Goal: Entertainment & Leisure: Consume media (video, audio)

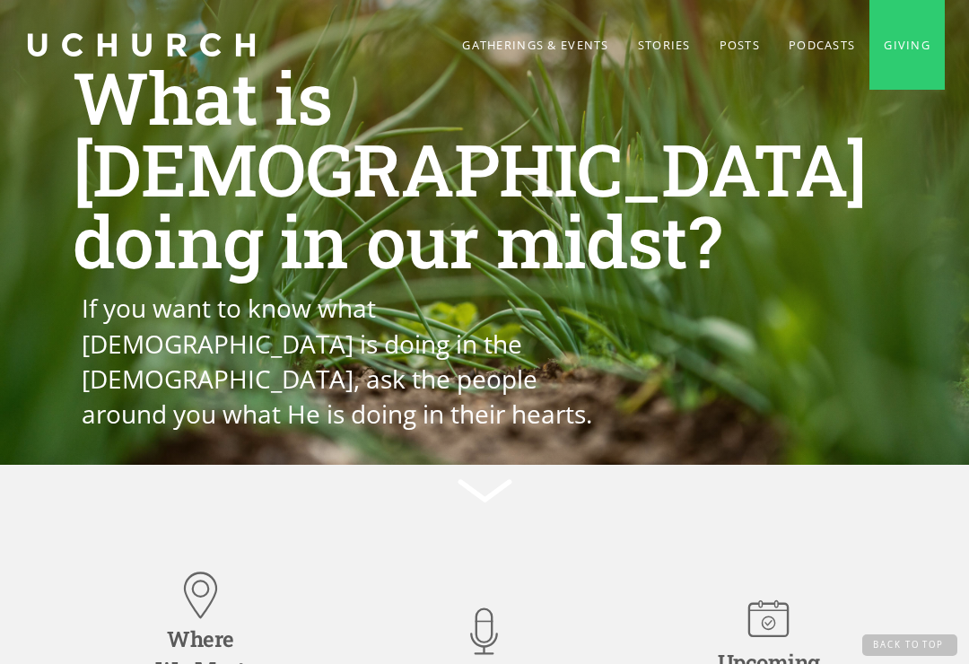
click at [531, 55] on link "Gatherings & Events" at bounding box center [535, 45] width 175 height 90
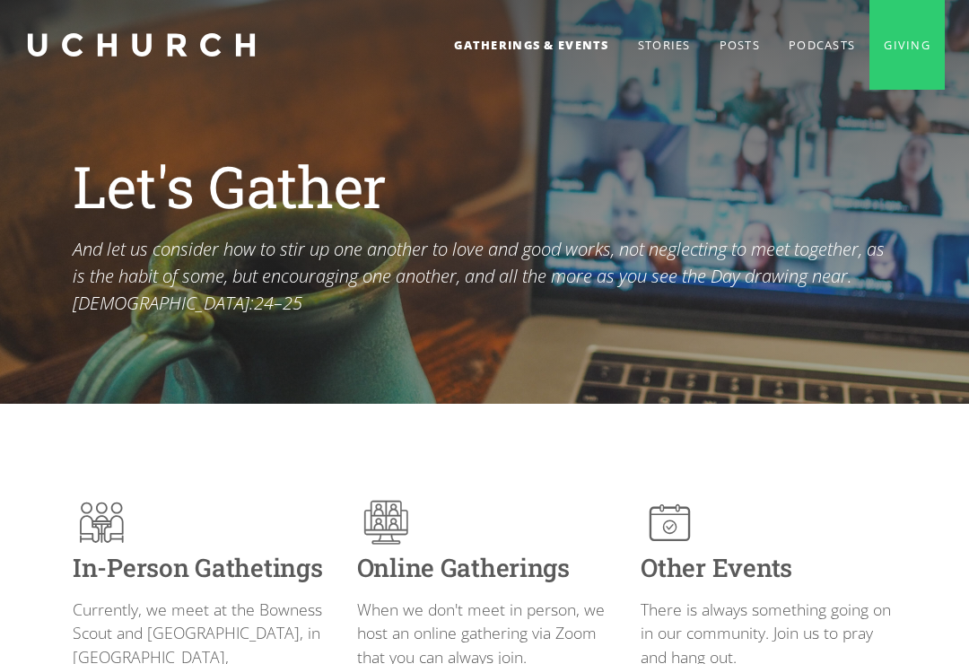
click at [793, 38] on link "Podcasts" at bounding box center [821, 45] width 95 height 90
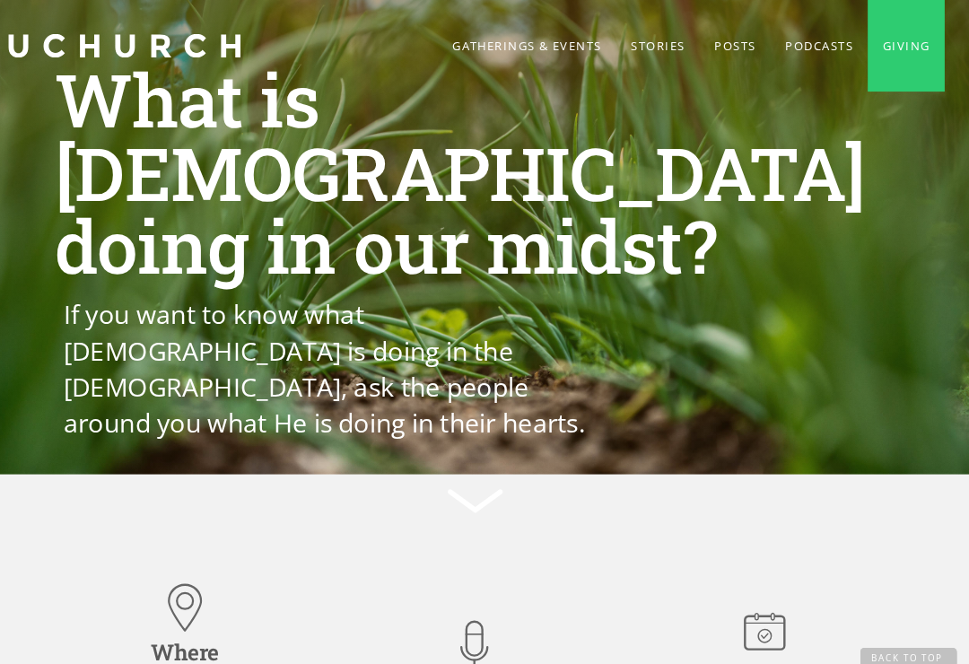
click at [775, 55] on link "Podcasts" at bounding box center [821, 45] width 95 height 90
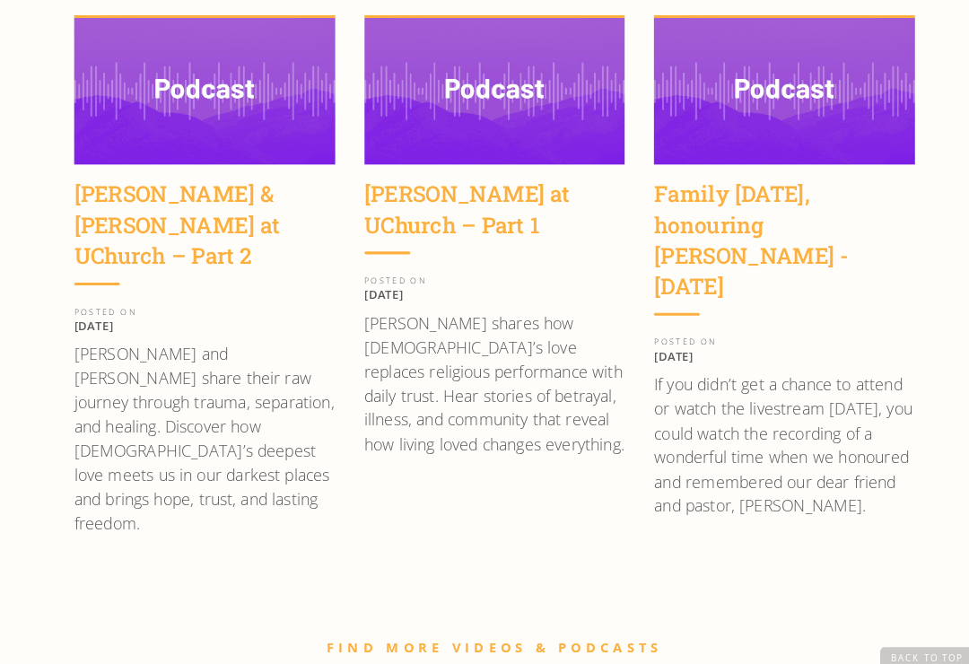
scroll to position [2574, 0]
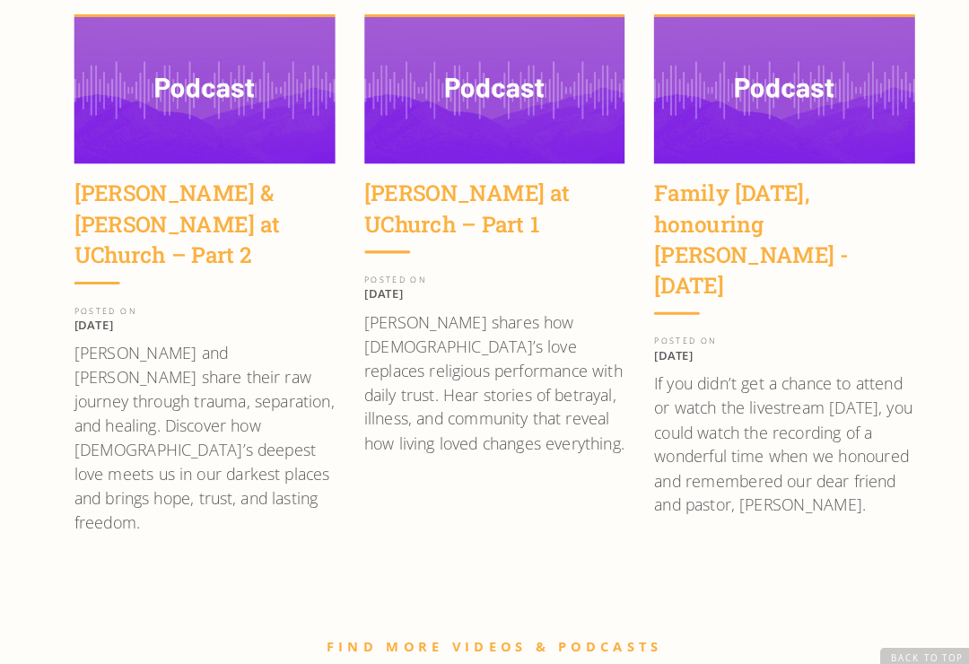
click at [539, 625] on link "FIND MORE VIDEOS & PODCASTS" at bounding box center [484, 633] width 329 height 17
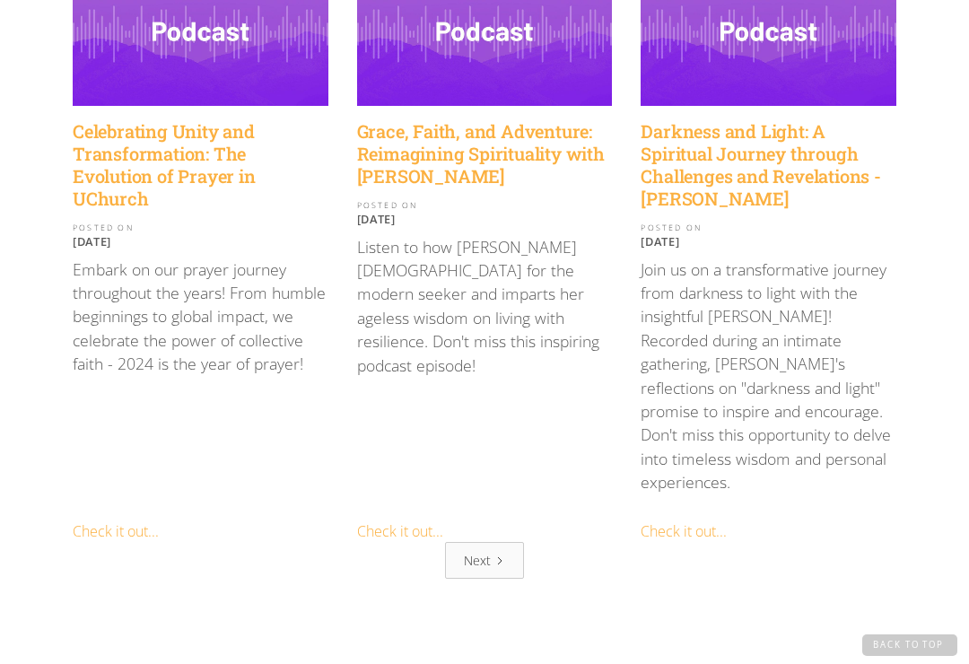
scroll to position [2286, 0]
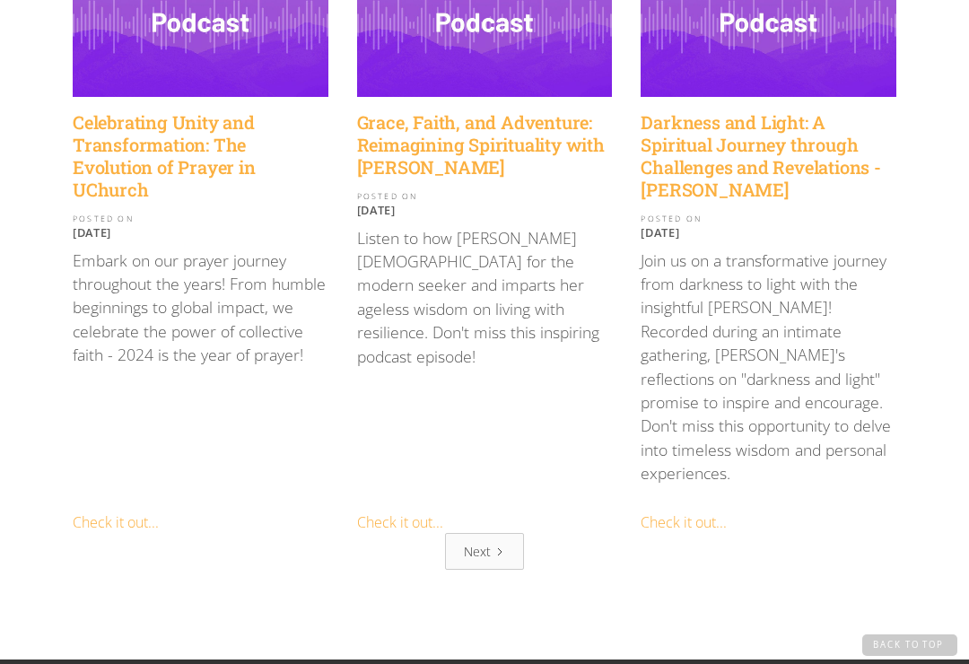
click at [494, 546] on icon "Next Page" at bounding box center [499, 551] width 11 height 11
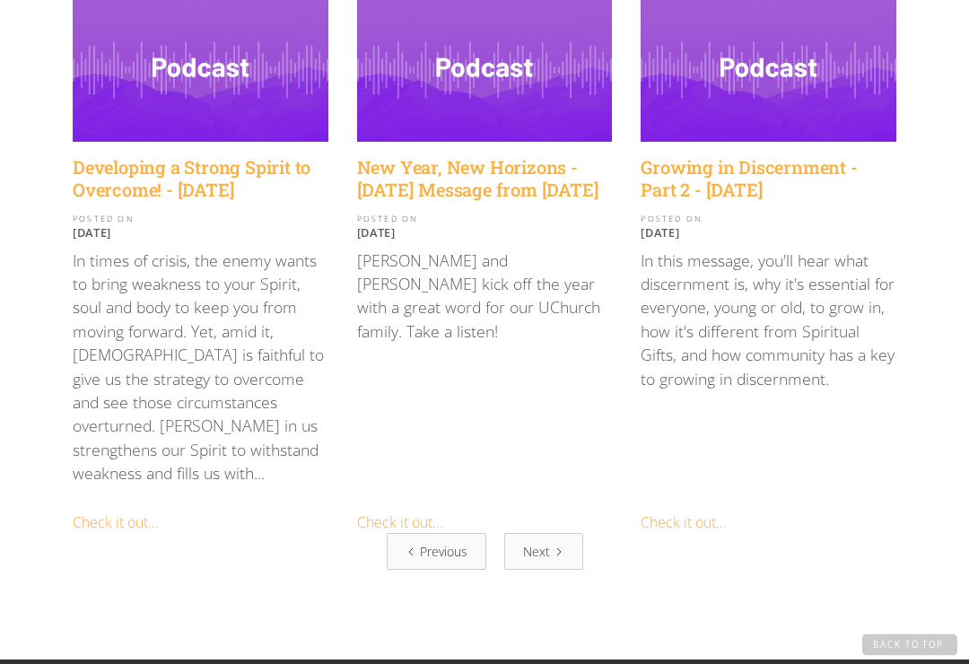
scroll to position [2123, 0]
click at [541, 542] on div "Next" at bounding box center [536, 551] width 27 height 19
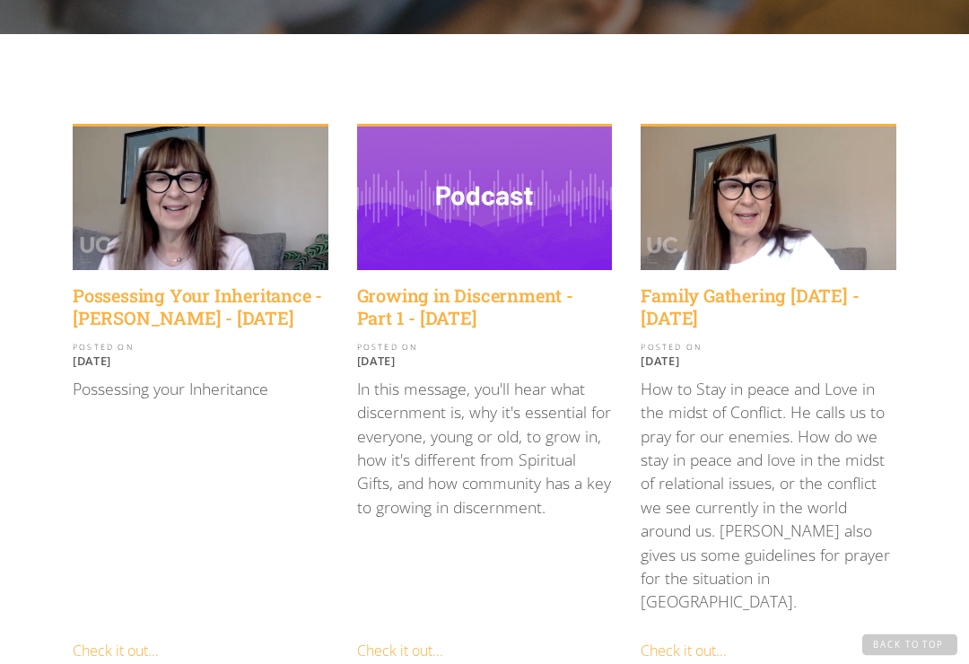
scroll to position [370, 0]
click at [490, 306] on h4 "Growing in Discernment - Part 1 - April 24th, 2022" at bounding box center [485, 306] width 256 height 45
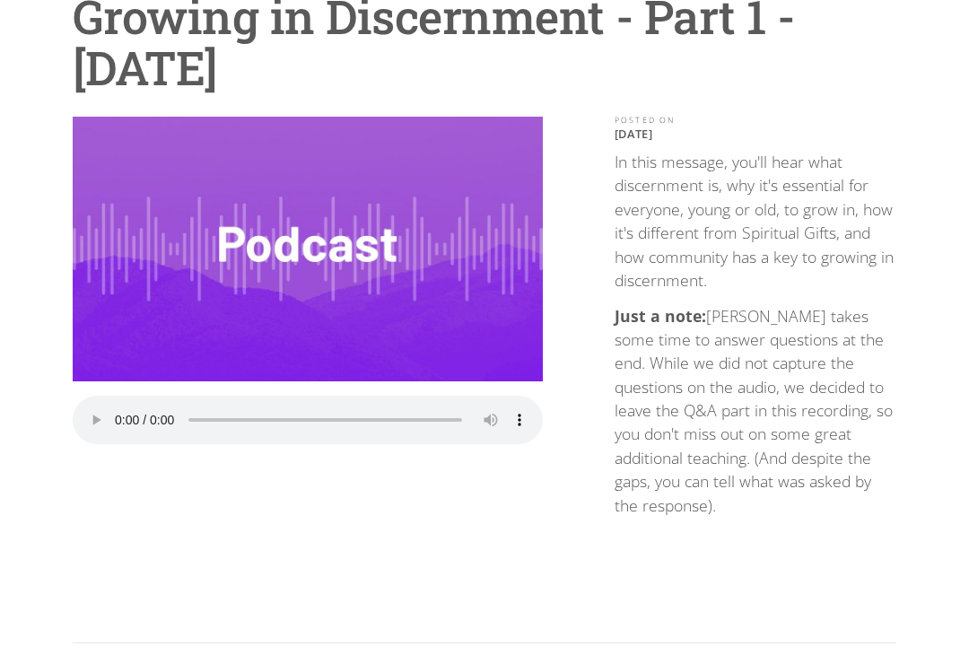
scroll to position [188, 0]
click at [124, 399] on audio "Your browser does not support the audio element." at bounding box center [308, 420] width 470 height 48
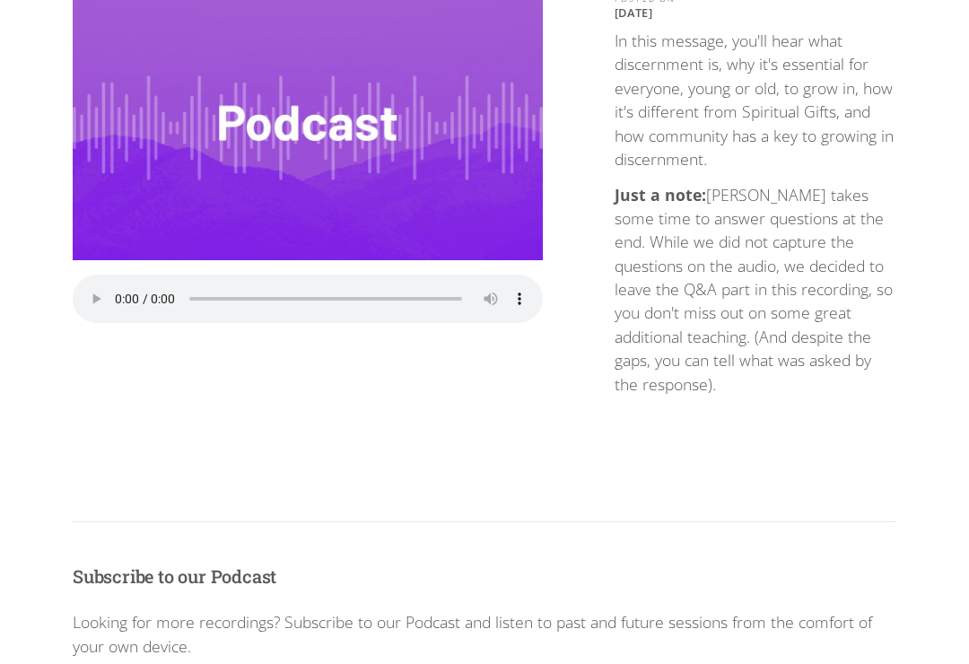
scroll to position [310, 0]
